Goal: Task Accomplishment & Management: Manage account settings

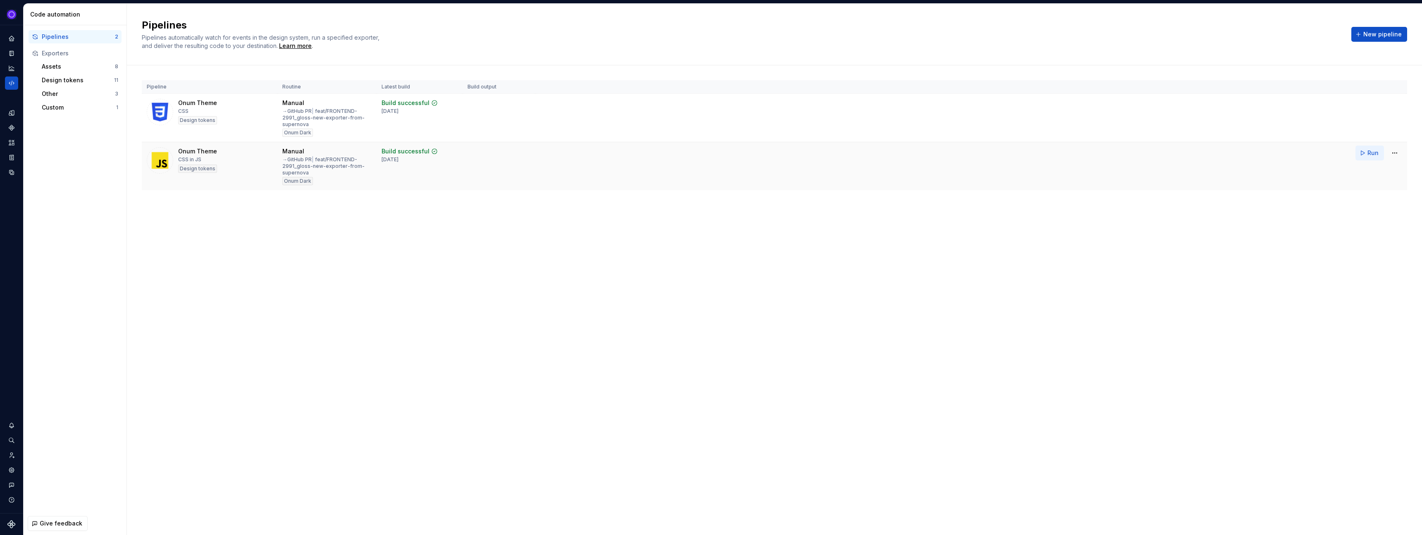
click at [1370, 153] on span "Run" at bounding box center [1372, 153] width 11 height 8
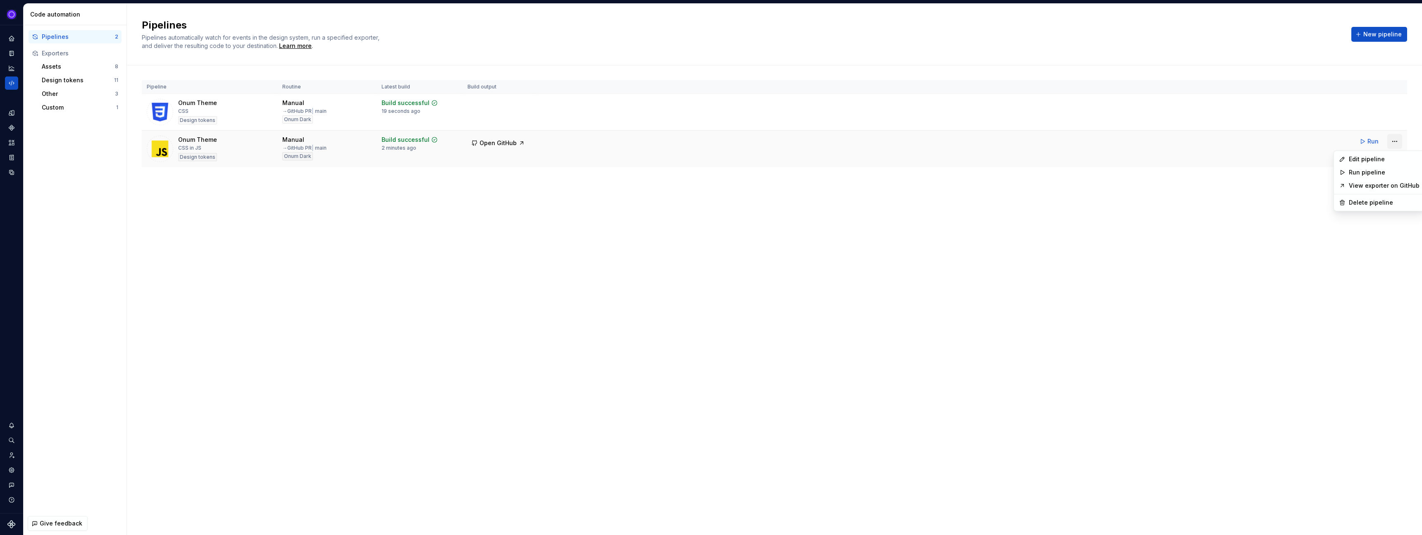
click at [1393, 144] on html "Ixel Design system data Code automation Pipelines 2 Exporters Assets 8 Design t…" at bounding box center [711, 267] width 1422 height 535
click at [1353, 162] on div "Edit pipeline" at bounding box center [1384, 159] width 71 height 8
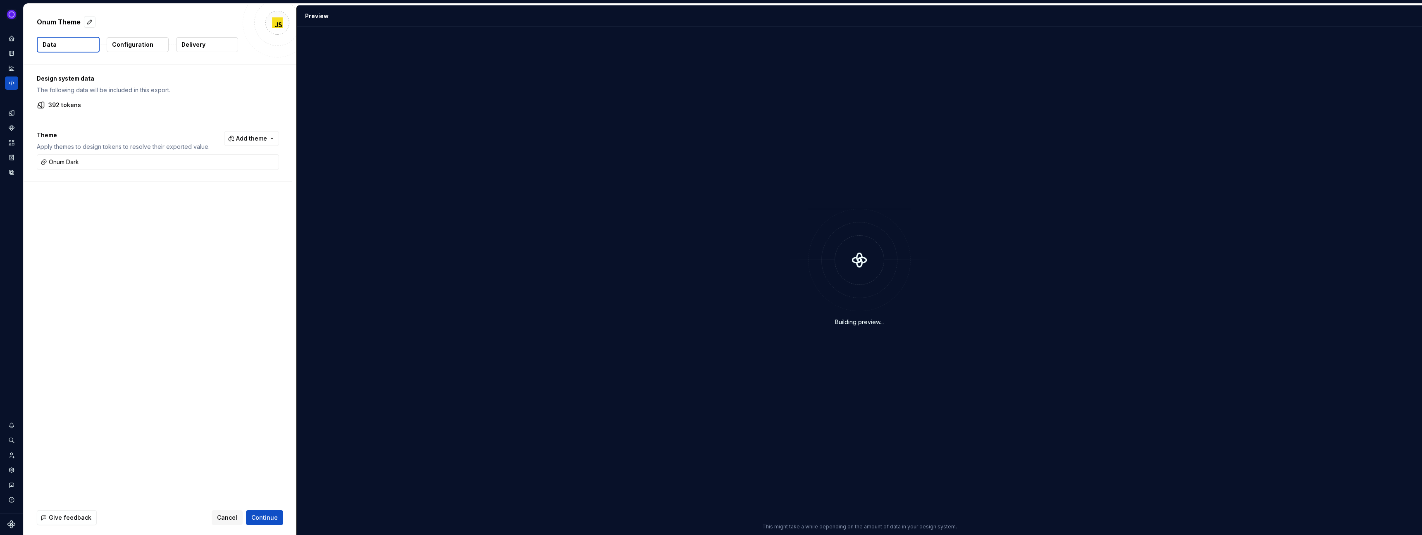
click at [198, 46] on p "Delivery" at bounding box center [193, 45] width 24 height 8
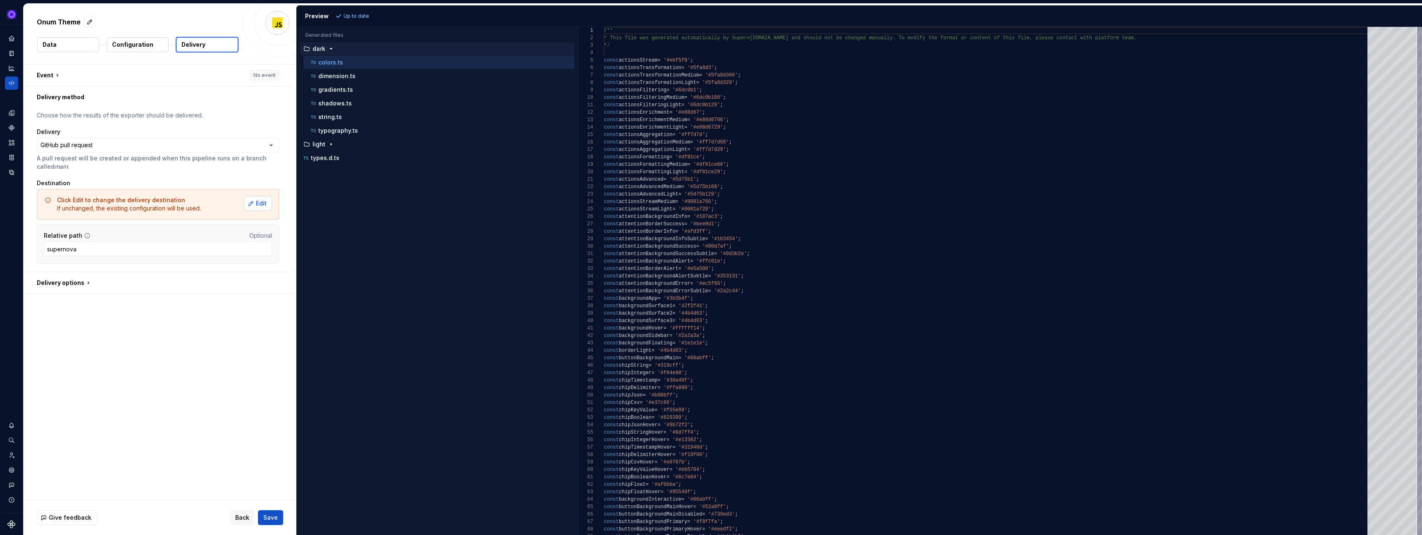
click at [267, 203] on span "Edit" at bounding box center [261, 203] width 11 height 8
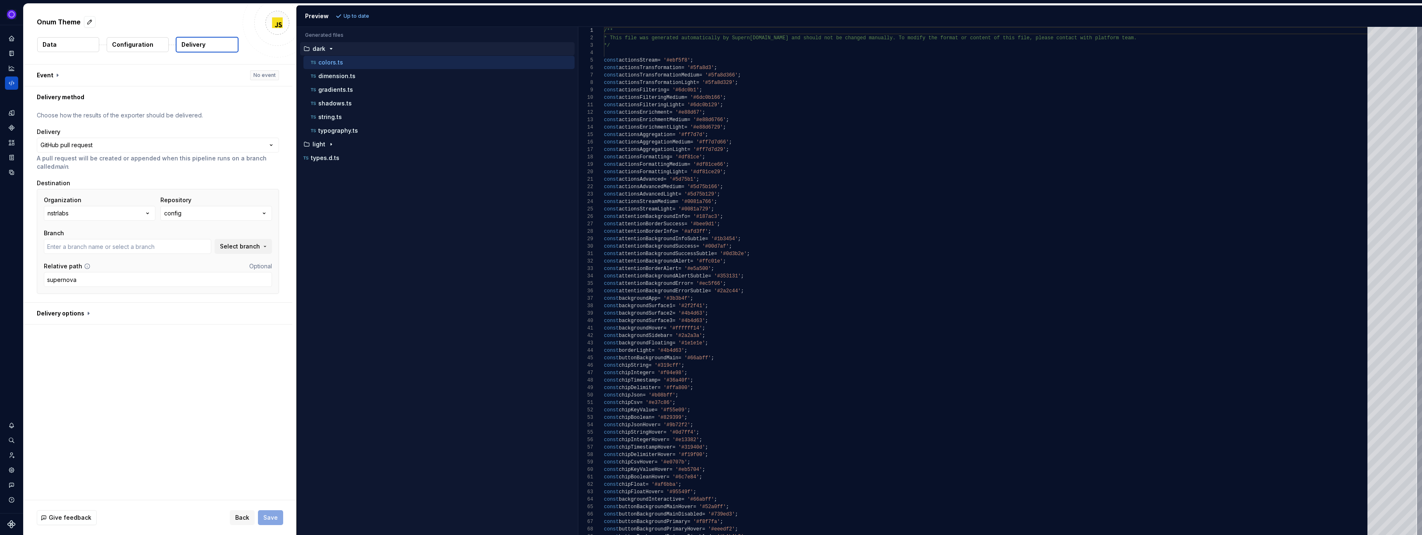
type input "fix-go-yml-vulnerability-dependency"
click at [222, 213] on button "config" at bounding box center [216, 213] width 112 height 15
click at [187, 257] on div "gloss" at bounding box center [186, 260] width 16 height 8
click at [165, 250] on input "text" at bounding box center [127, 246] width 167 height 15
click at [241, 244] on span "Select branch" at bounding box center [240, 246] width 40 height 8
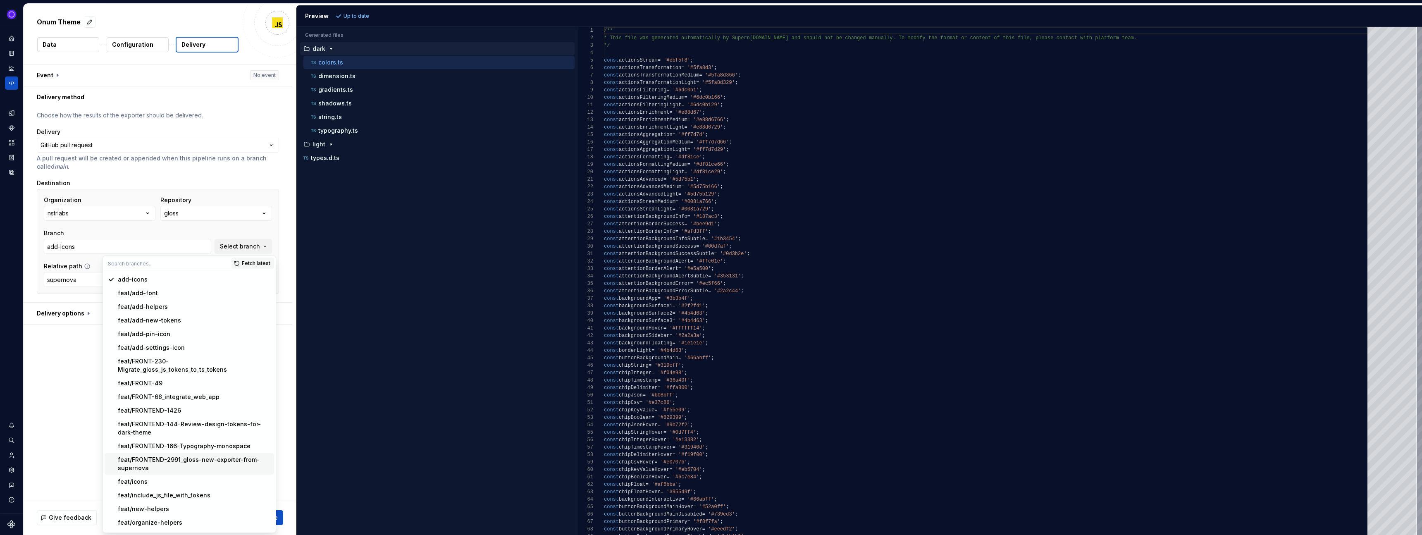
click at [192, 455] on div "feat/FRONTEND-2991_gloss-new-exporter-from-supernova" at bounding box center [194, 463] width 153 height 17
type input "feat/FRONTEND-2991_gloss-new-exporter-from-supernova"
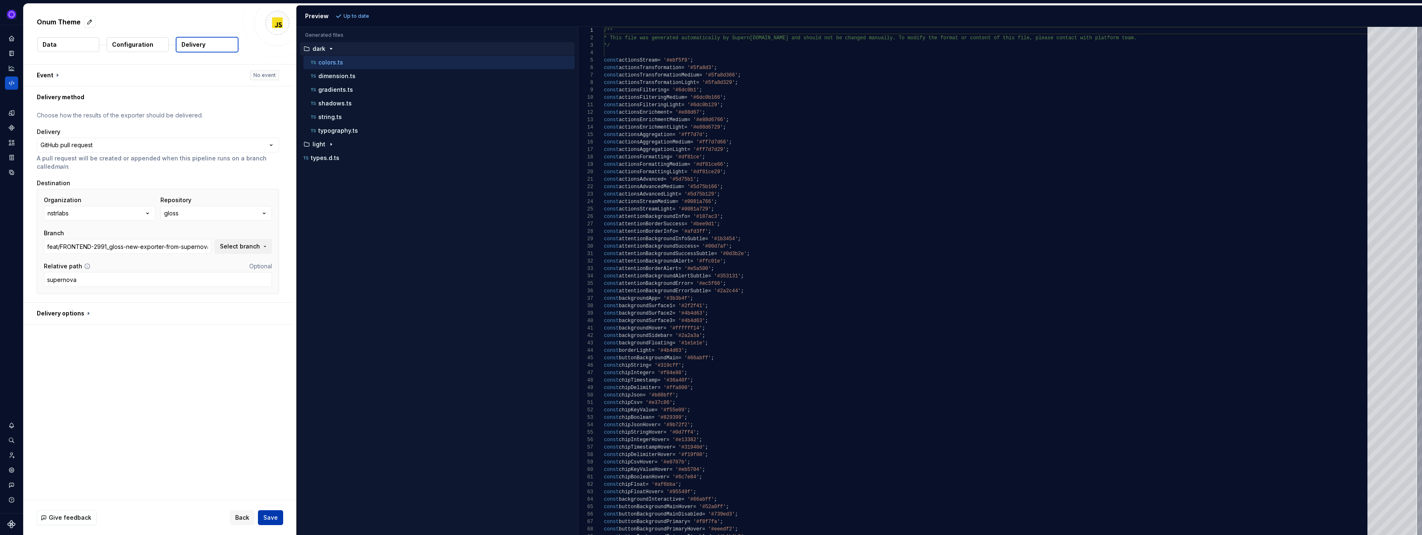
click at [271, 517] on span "Save" at bounding box center [270, 517] width 14 height 8
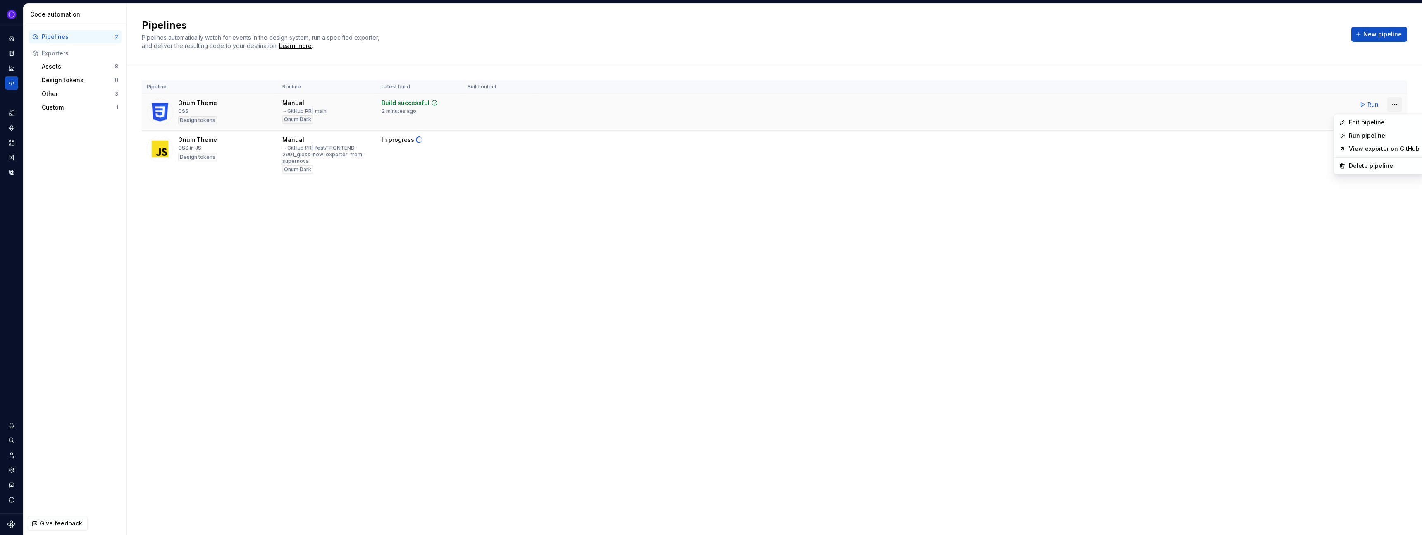
click at [1393, 107] on html "Ixel Design system data Code automation Pipelines 2 Exporters Assets 8 Design t…" at bounding box center [711, 267] width 1422 height 535
click at [1352, 123] on div "Edit pipeline" at bounding box center [1384, 122] width 71 height 8
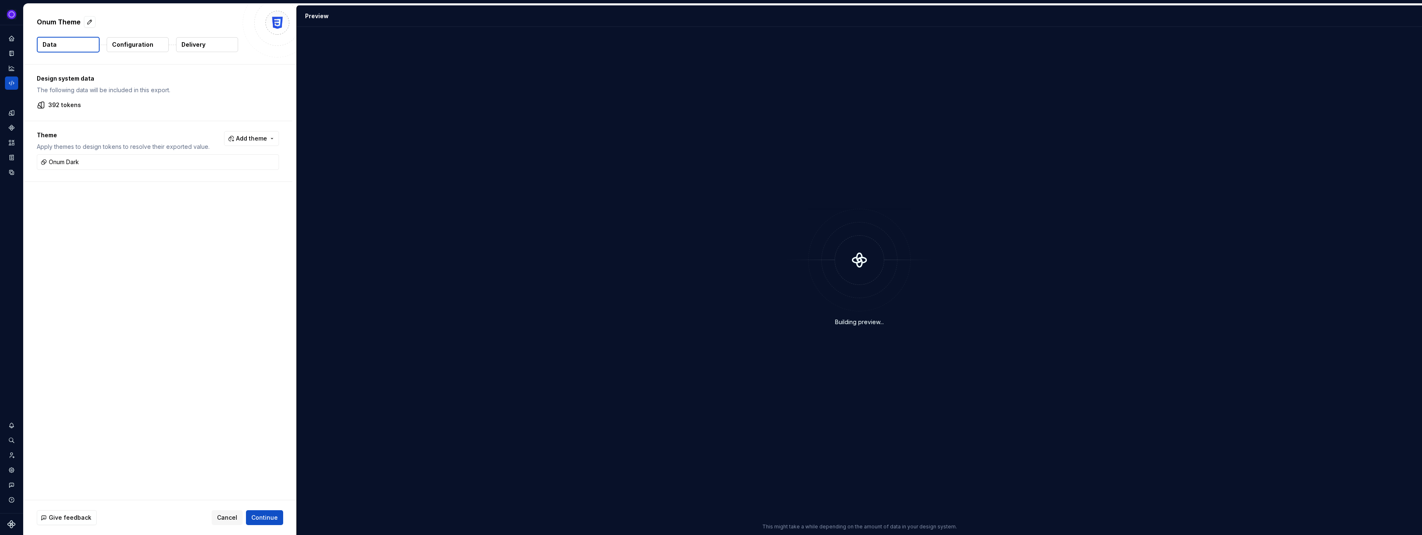
click at [200, 47] on p "Delivery" at bounding box center [193, 45] width 24 height 8
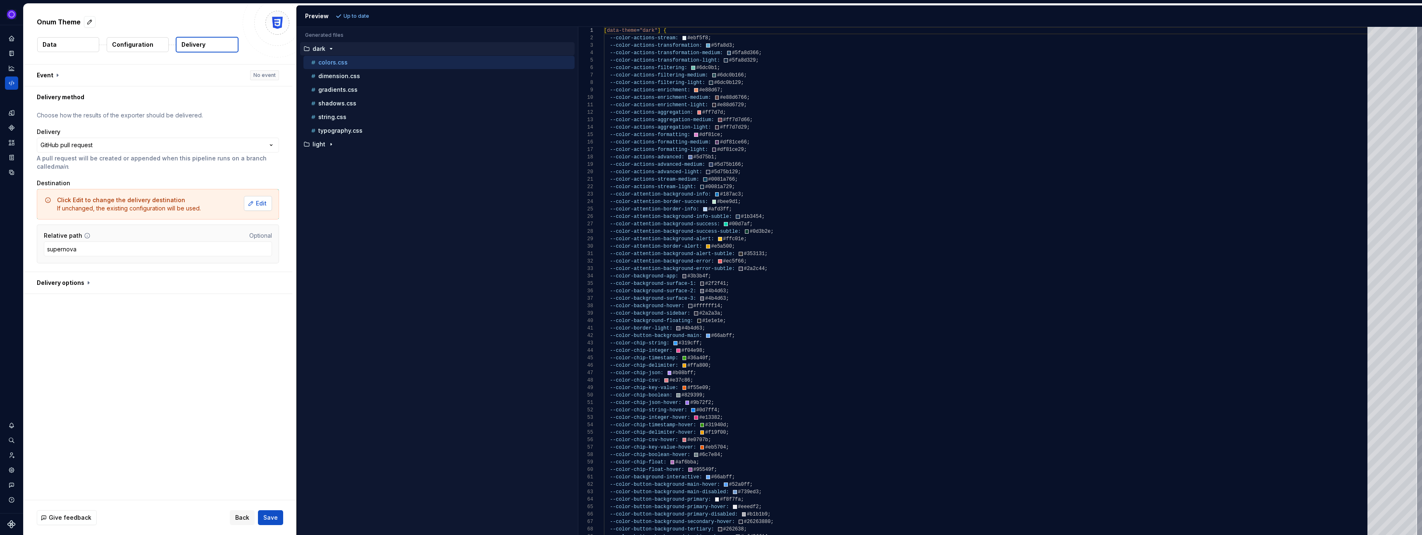
click at [262, 203] on span "Edit" at bounding box center [261, 203] width 11 height 8
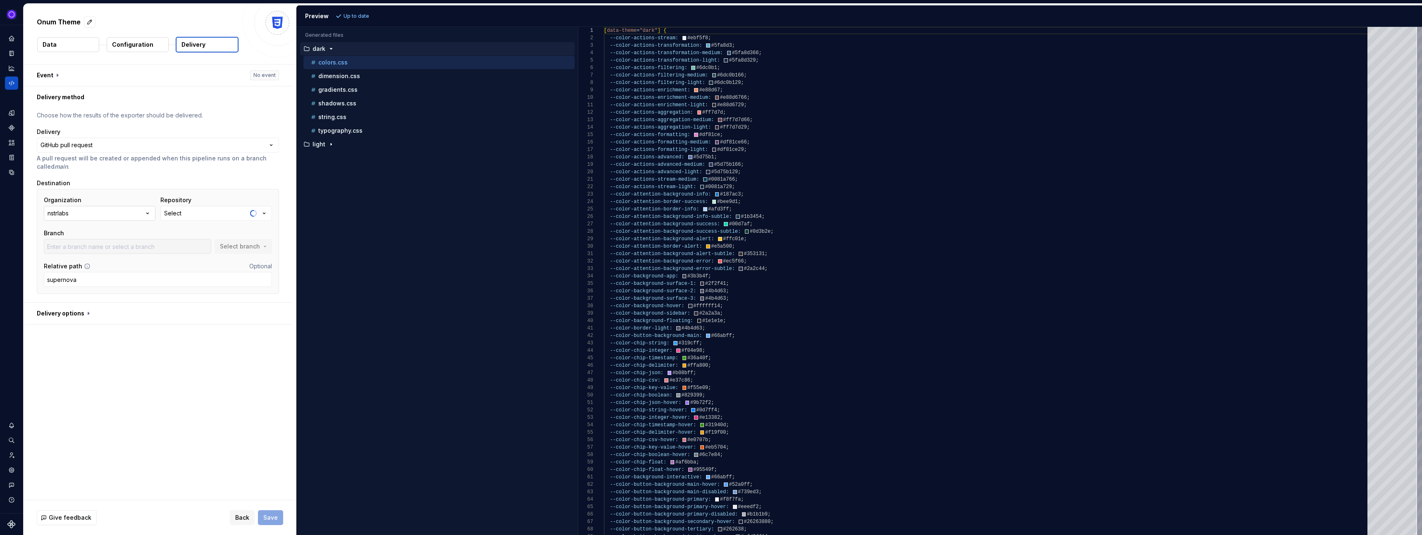
click at [88, 220] on button "nstrlabs" at bounding box center [100, 213] width 112 height 15
type input "fix-go-yml-vulnerability-dependency"
click at [175, 192] on div "Organization nstrlabs Repository config Branch fix-go-yml-vulnerability-depende…" at bounding box center [158, 241] width 242 height 105
click at [195, 216] on button "config" at bounding box center [216, 213] width 112 height 15
click at [187, 259] on div "gloss" at bounding box center [186, 260] width 16 height 8
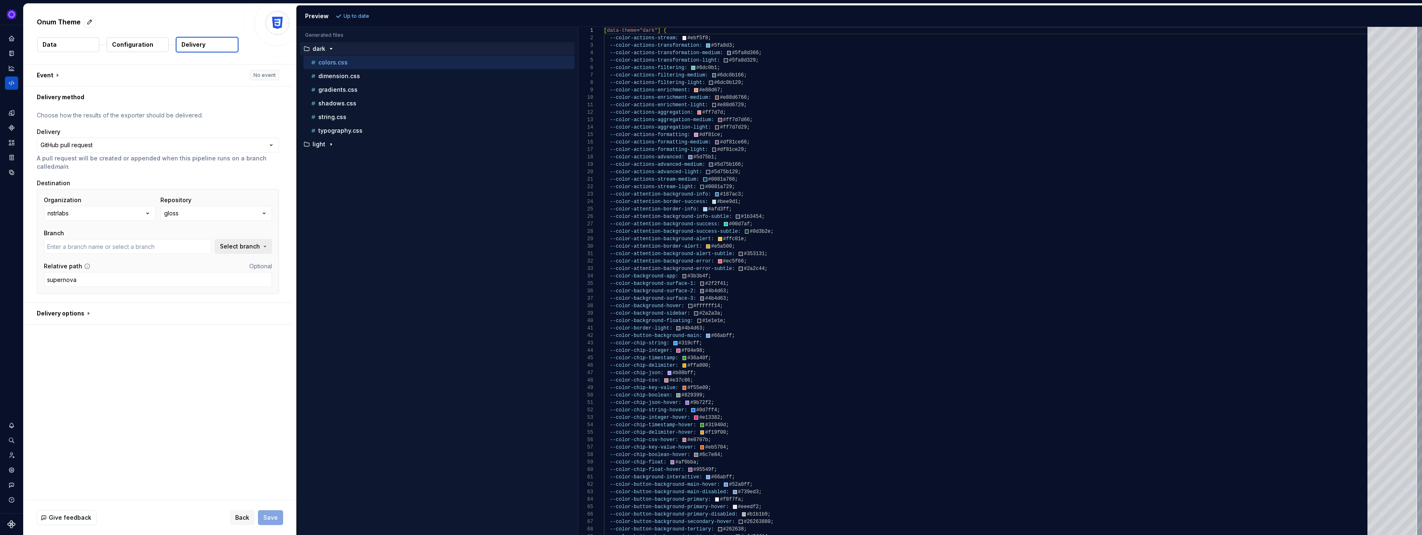
click at [239, 248] on span "Select branch" at bounding box center [240, 246] width 40 height 8
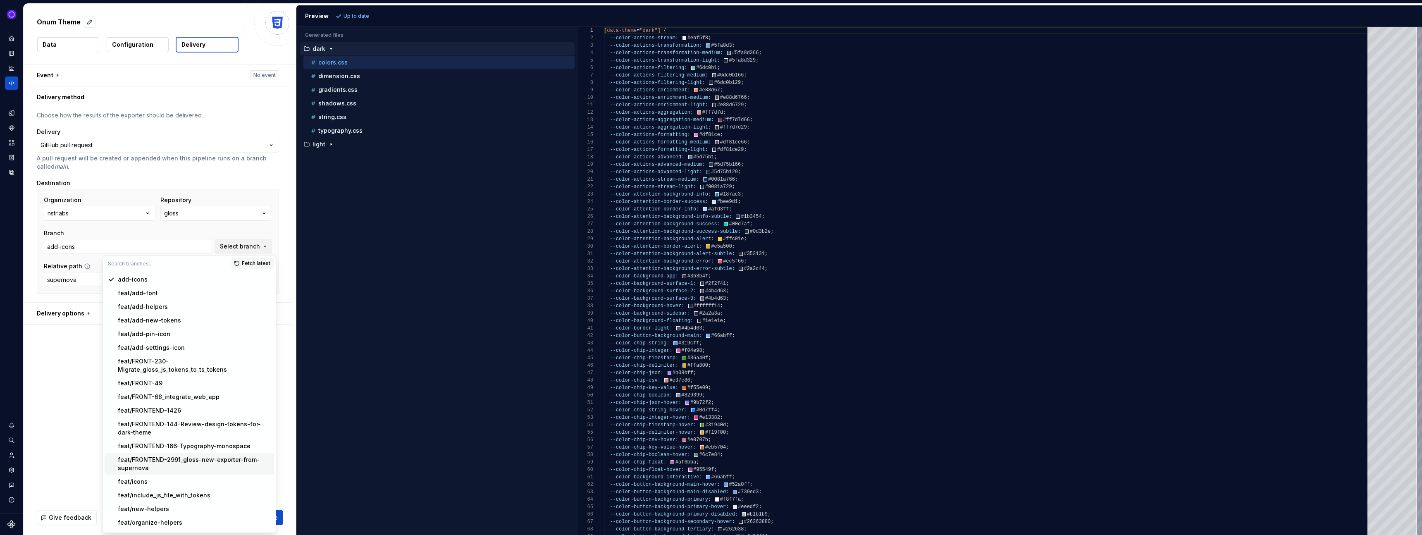
click at [187, 455] on div "feat/FRONTEND-2991_gloss-new-exporter-from-supernova" at bounding box center [194, 463] width 153 height 17
type input "feat/FRONTEND-2991_gloss-new-exporter-from-supernova"
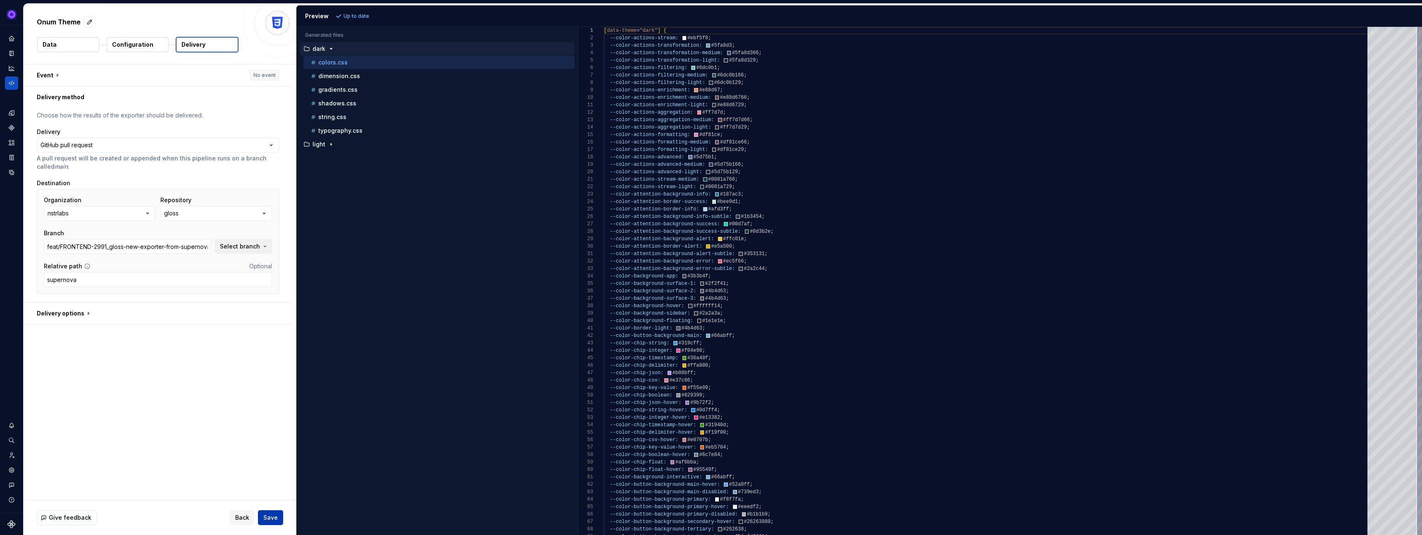
click at [269, 518] on span "Save" at bounding box center [270, 517] width 14 height 8
